Goal: Check status: Check status

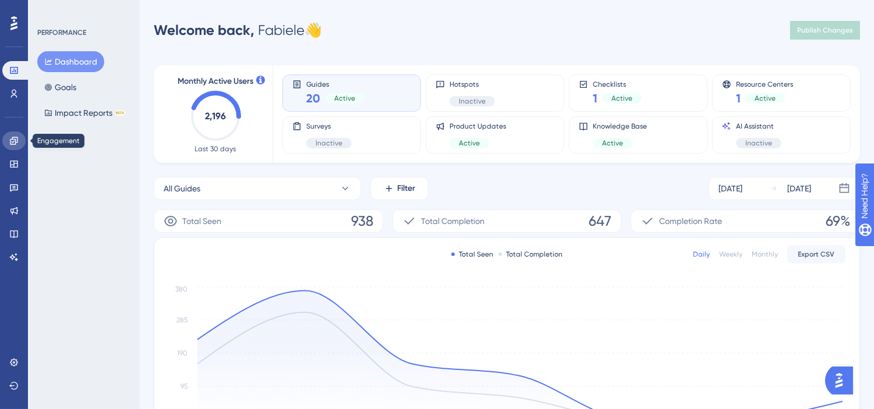
click at [15, 146] on link at bounding box center [13, 141] width 23 height 19
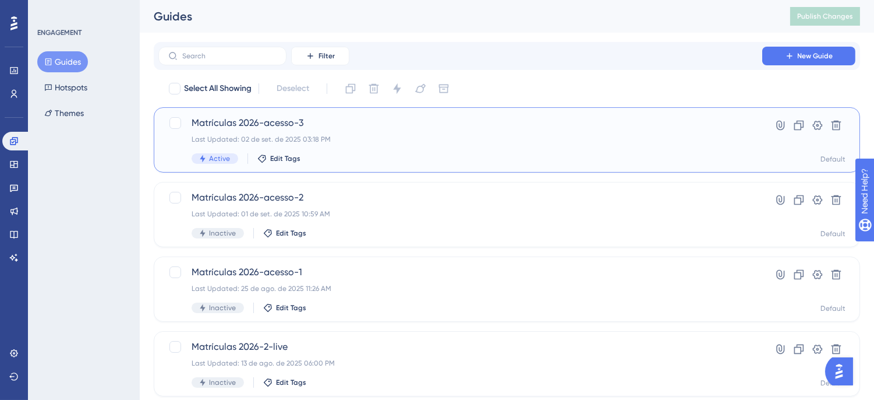
click at [558, 148] on div "Matrículas 2026-acesso-3 Last Updated: 02 de set. de 2025 03:18 PM Active Edit …" at bounding box center [461, 140] width 538 height 48
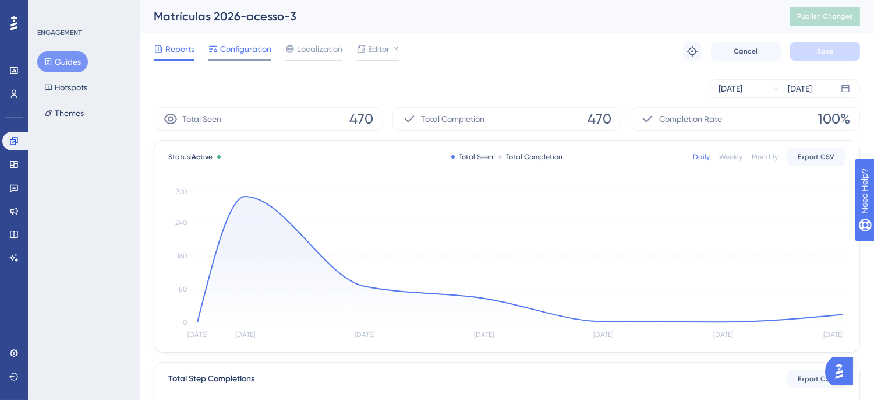
click at [233, 45] on span "Configuration" at bounding box center [245, 49] width 51 height 14
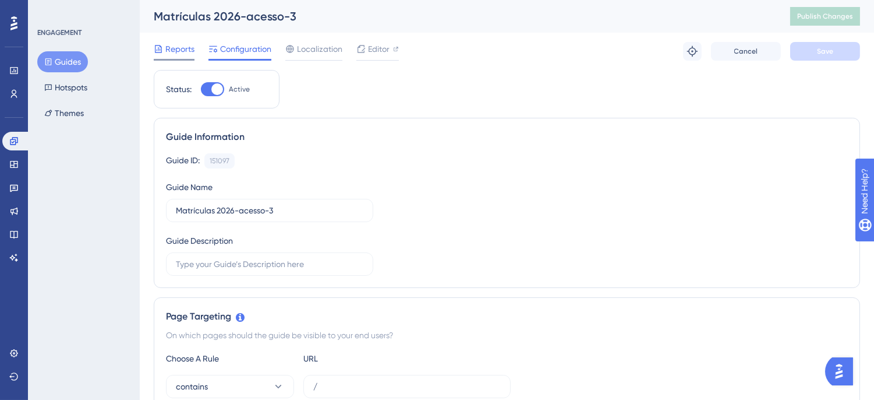
click at [183, 47] on span "Reports" at bounding box center [179, 49] width 29 height 14
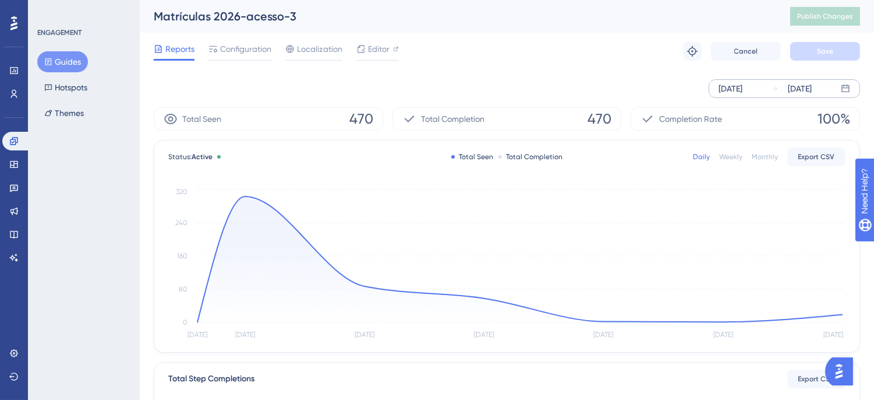
click at [743, 84] on div "[DATE]" at bounding box center [731, 89] width 24 height 14
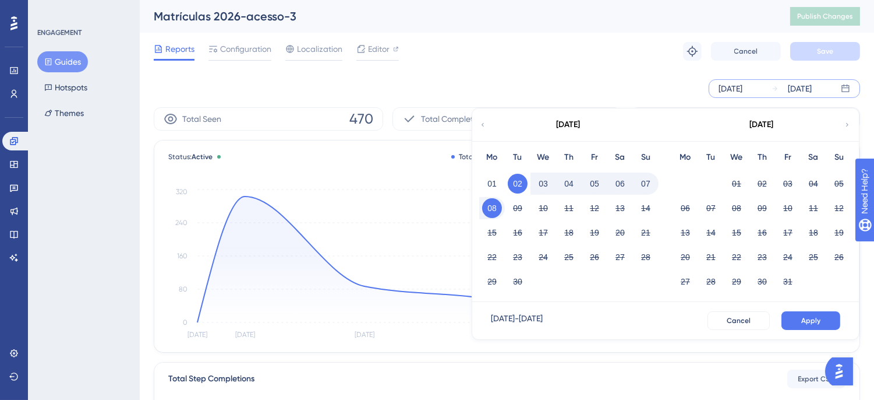
click at [518, 79] on div "[DATE] [DATE] [DATE] Mo Tu We Th Fr Sa Su 01 02 03 04 05 06 07 08 09 10 11 12 1…" at bounding box center [507, 88] width 706 height 19
